Goal: Transaction & Acquisition: Obtain resource

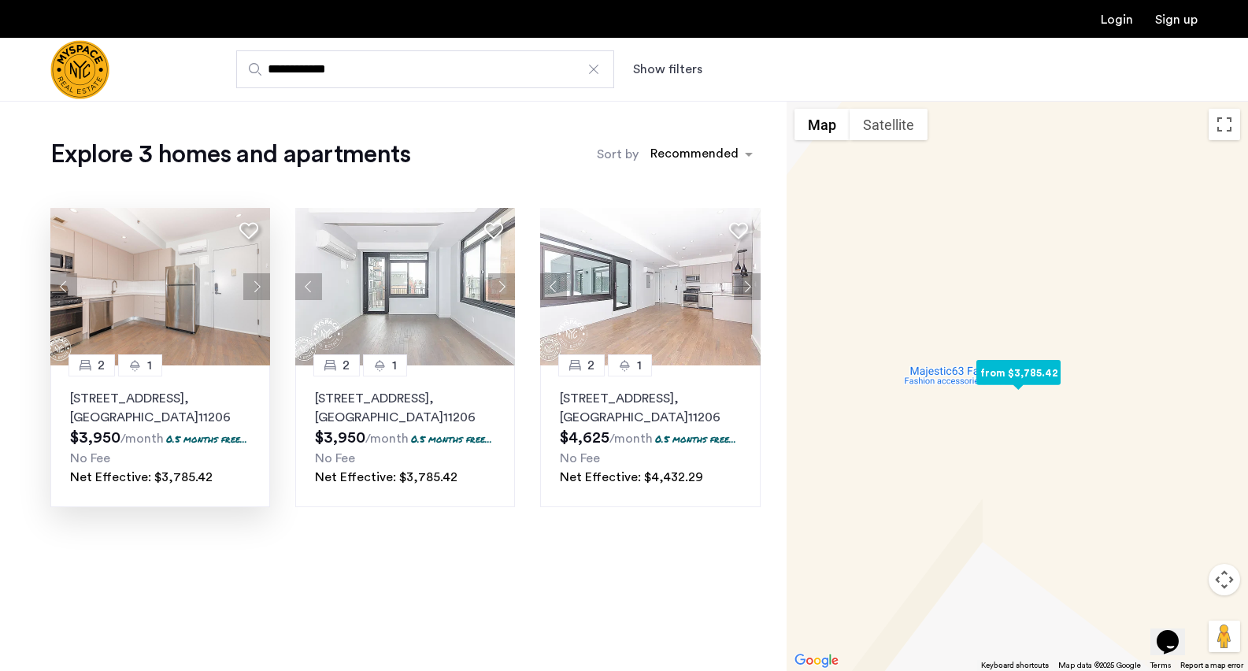
click at [200, 293] on img at bounding box center [160, 286] width 220 height 157
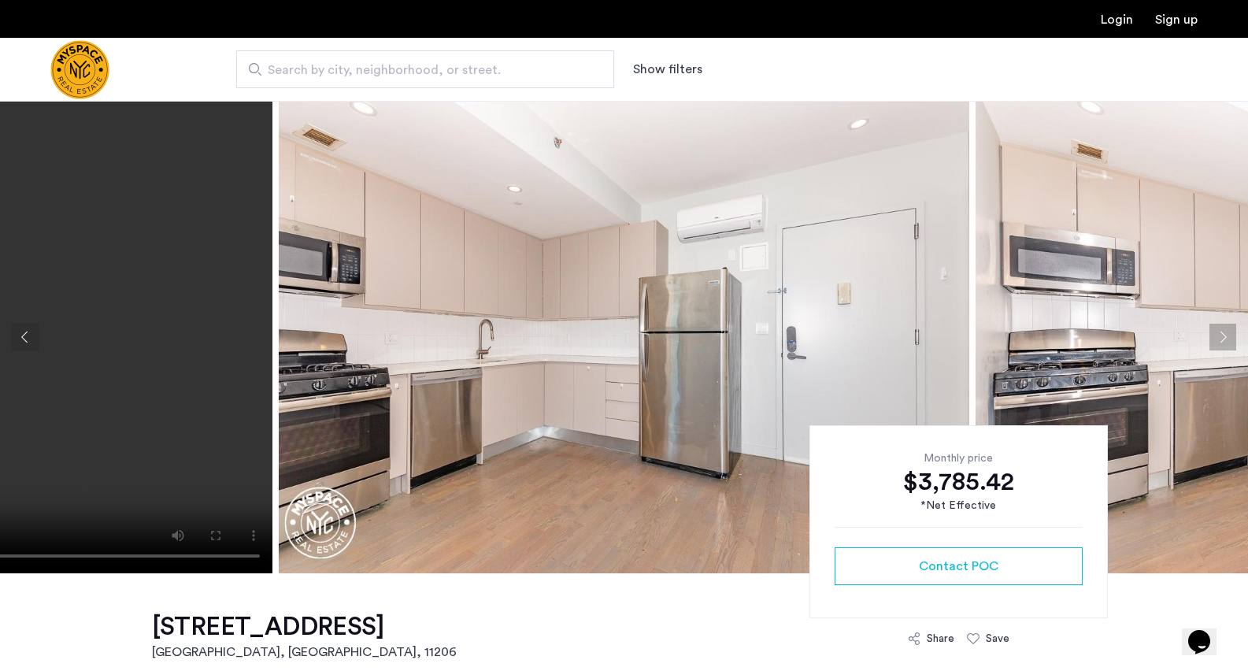
click at [696, 339] on img at bounding box center [624, 337] width 691 height 472
